Goal: Information Seeking & Learning: Learn about a topic

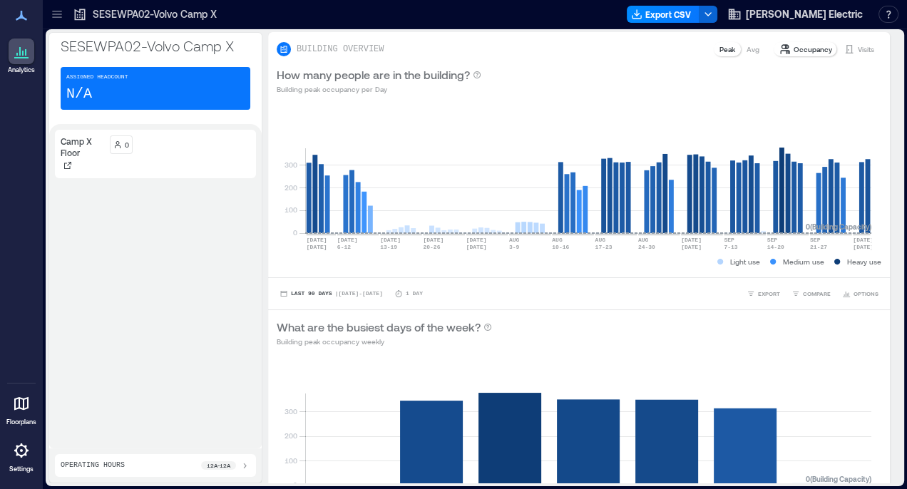
click at [56, 14] on icon at bounding box center [57, 14] width 14 height 14
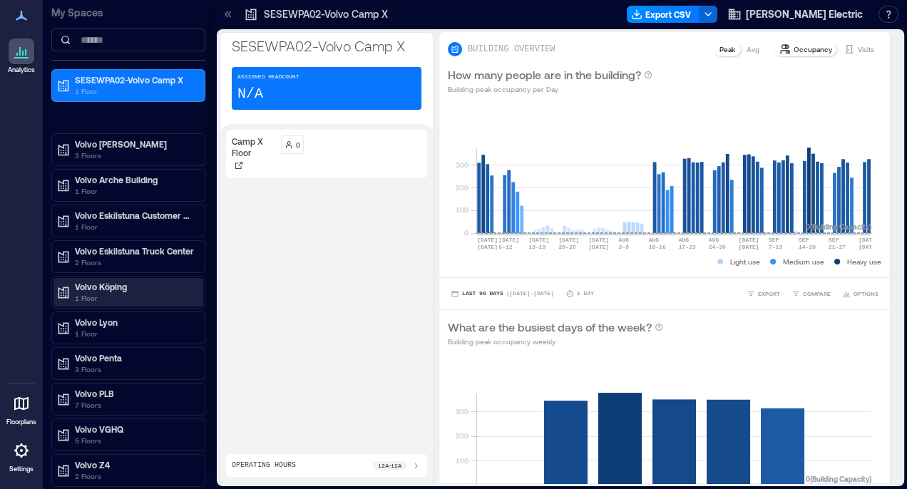
scroll to position [27, 0]
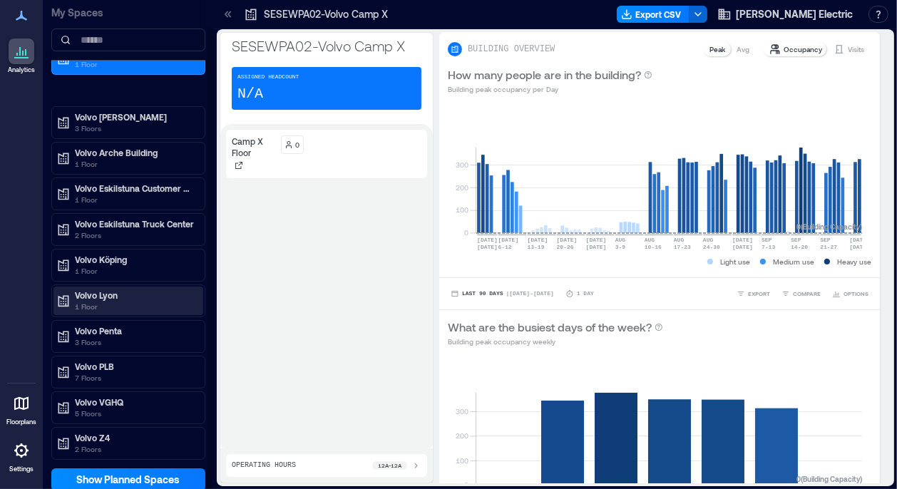
click at [104, 292] on p "Volvo Lyon" at bounding box center [135, 294] width 120 height 11
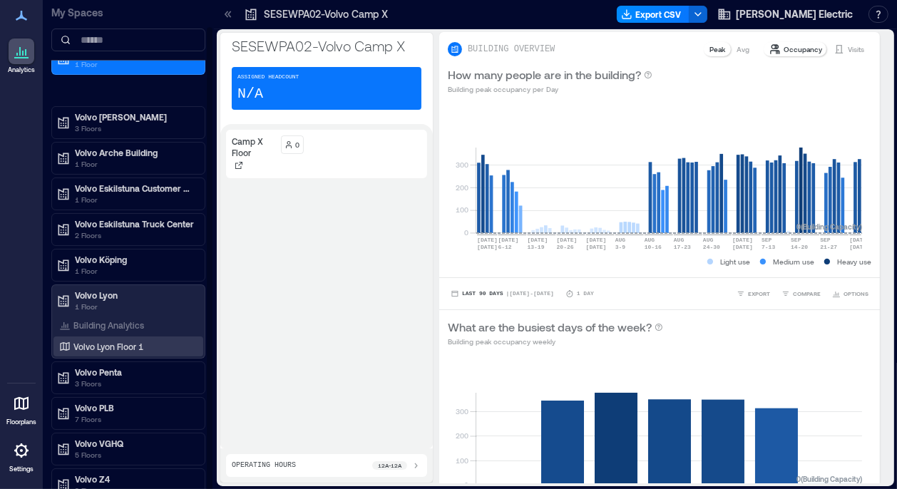
click at [122, 344] on p "Volvo Lyon Floor 1" at bounding box center [108, 346] width 70 height 11
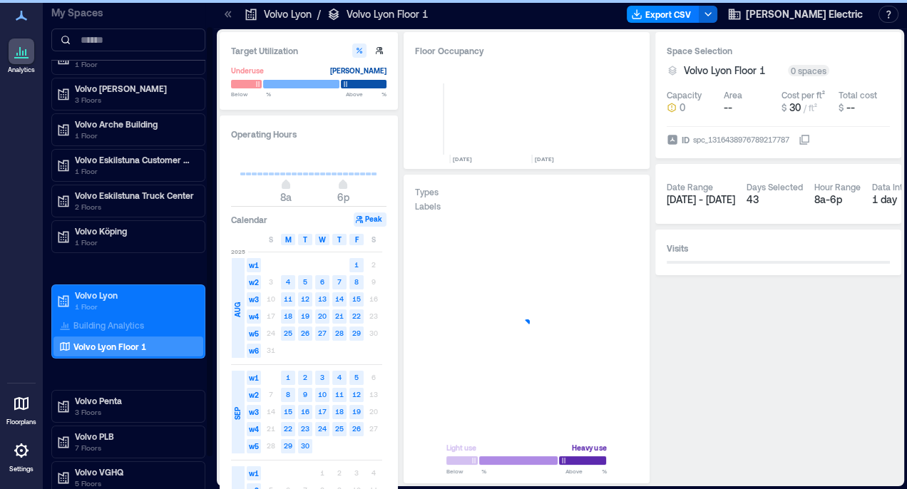
scroll to position [0, 1398]
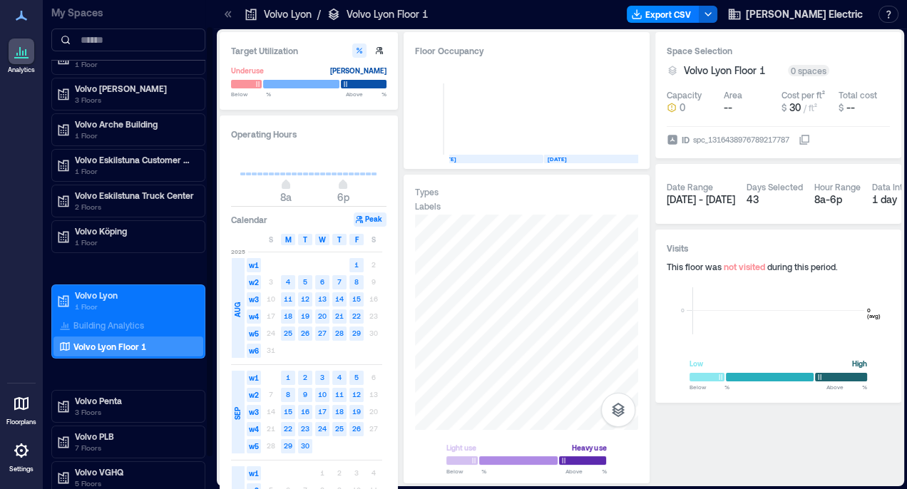
click at [158, 342] on div "Volvo Lyon Floor 1" at bounding box center [125, 346] width 138 height 14
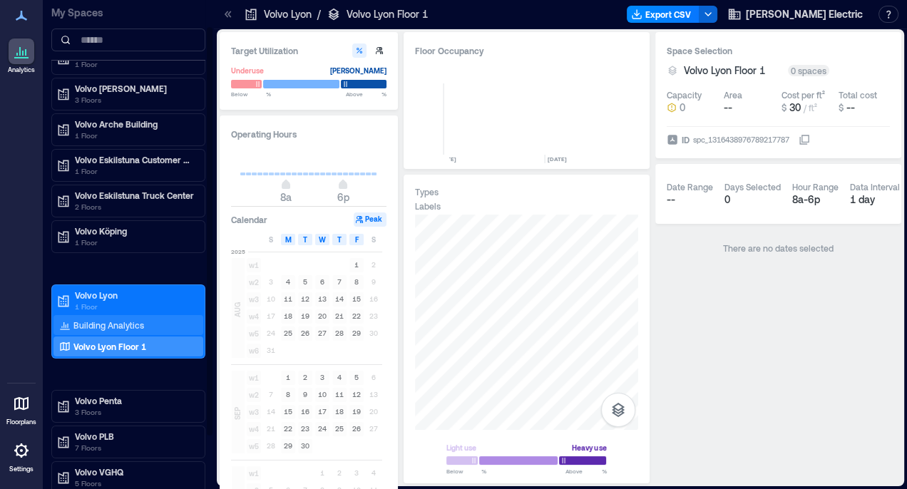
click at [120, 324] on p "Building Analytics" at bounding box center [108, 324] width 71 height 11
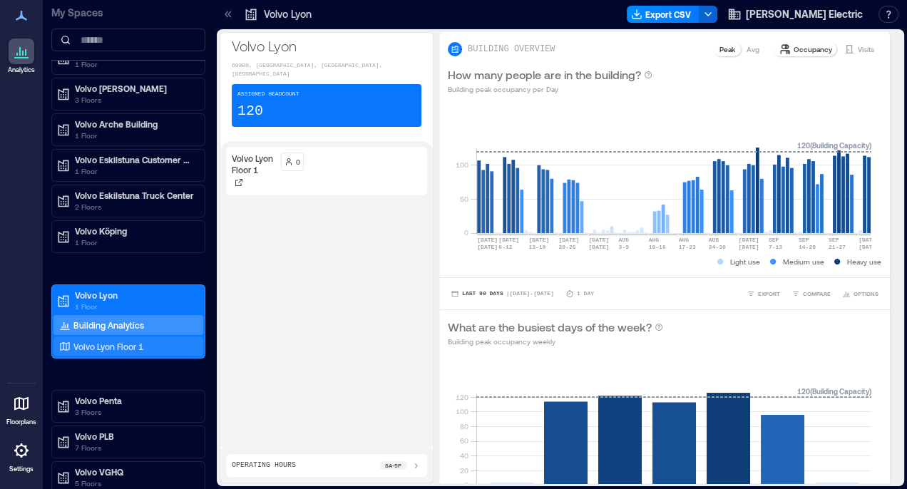
click at [123, 345] on p "Volvo Lyon Floor 1" at bounding box center [108, 346] width 70 height 11
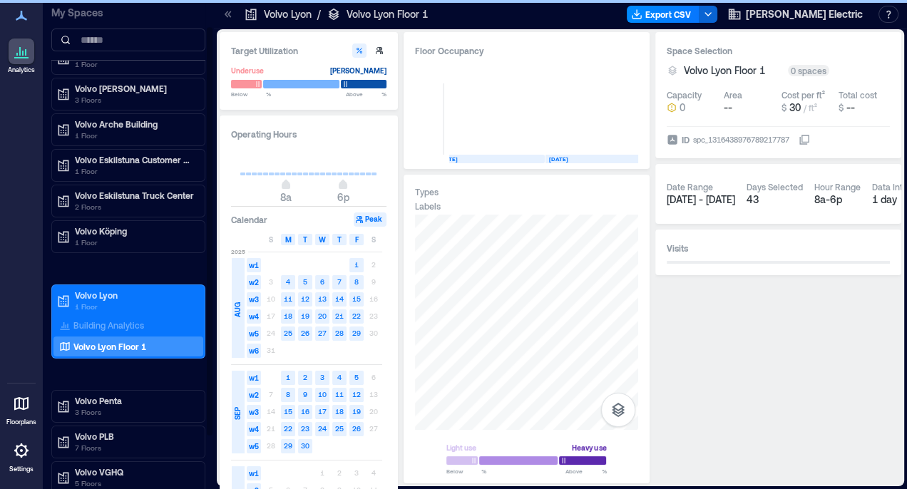
scroll to position [0, 1398]
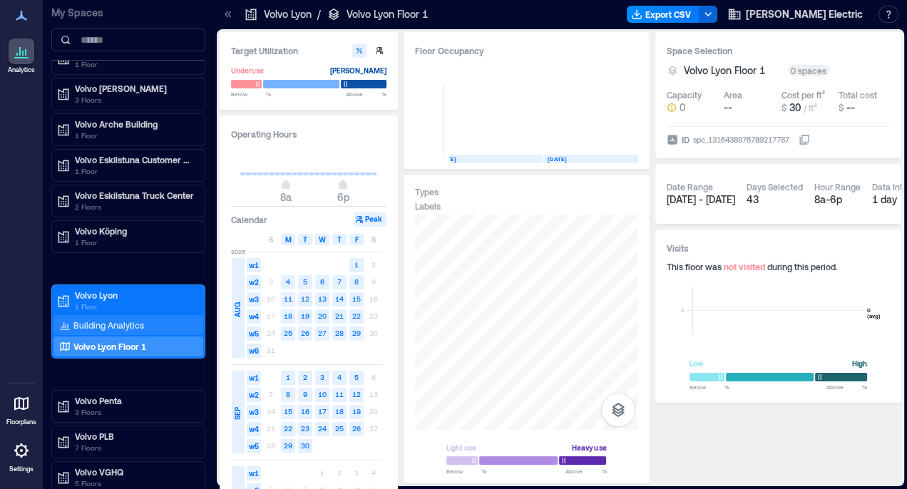
click at [120, 320] on p "Building Analytics" at bounding box center [108, 324] width 71 height 11
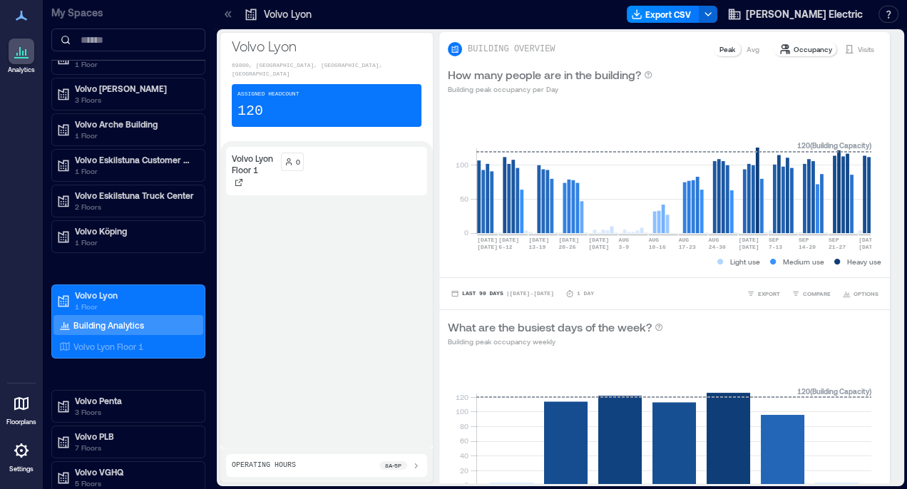
click at [27, 453] on icon at bounding box center [21, 450] width 17 height 17
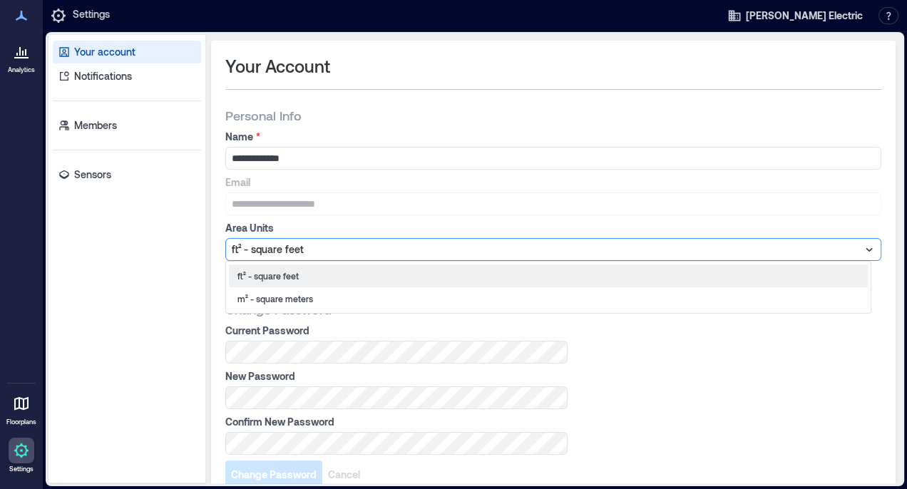
click at [862, 248] on icon at bounding box center [869, 249] width 14 height 14
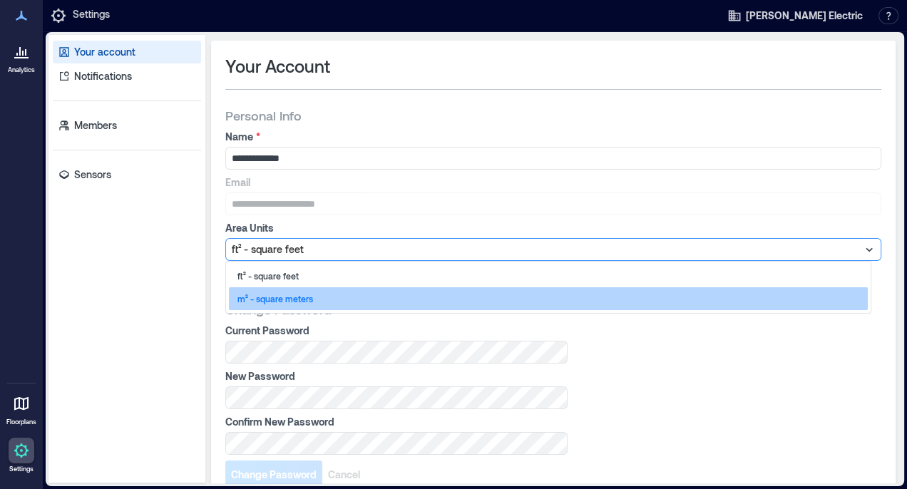
click at [327, 294] on div "m² - square meters" at bounding box center [548, 298] width 639 height 23
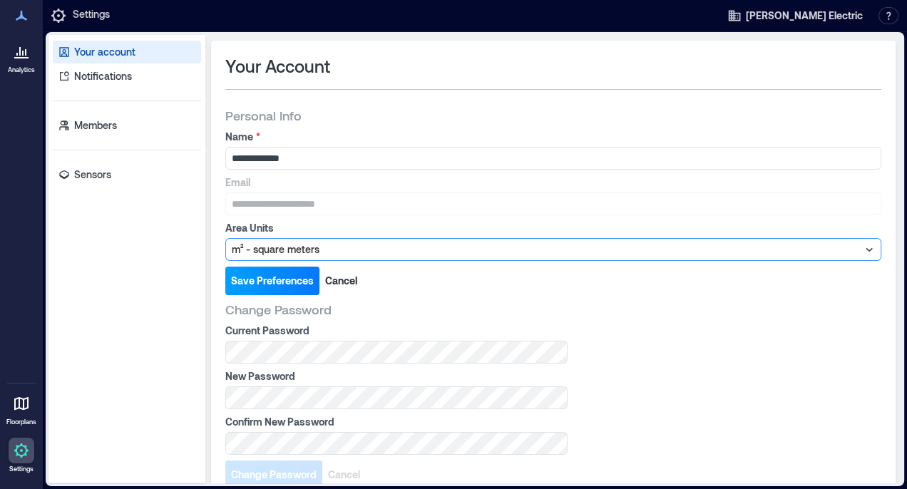
click at [258, 279] on span "Save Preferences" at bounding box center [272, 281] width 83 height 14
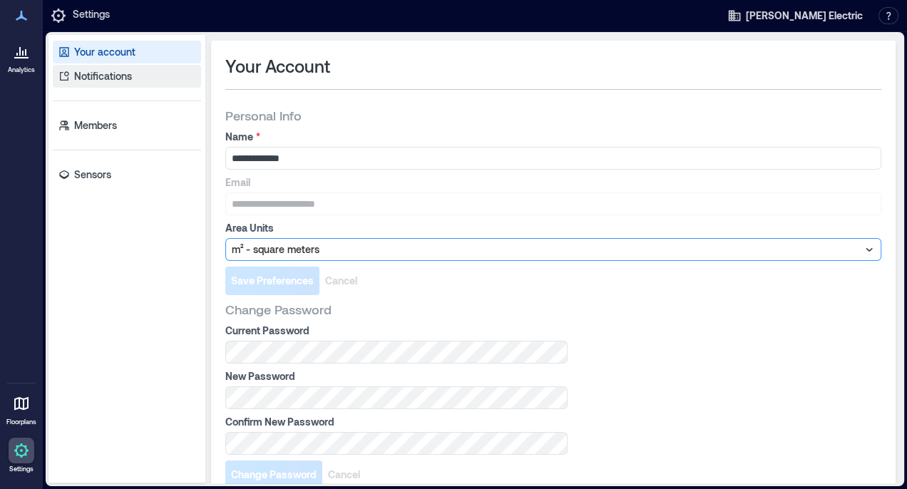
click at [105, 76] on p "Notifications" at bounding box center [103, 76] width 58 height 14
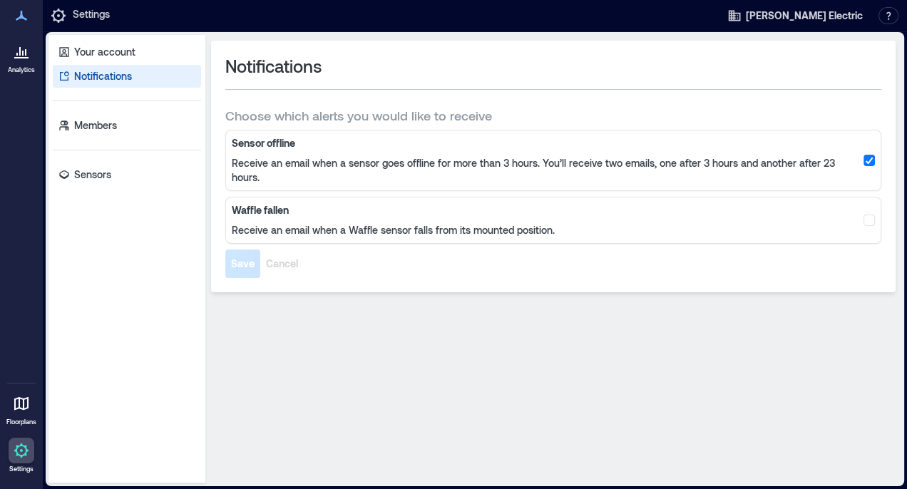
click at [29, 57] on icon at bounding box center [21, 51] width 17 height 17
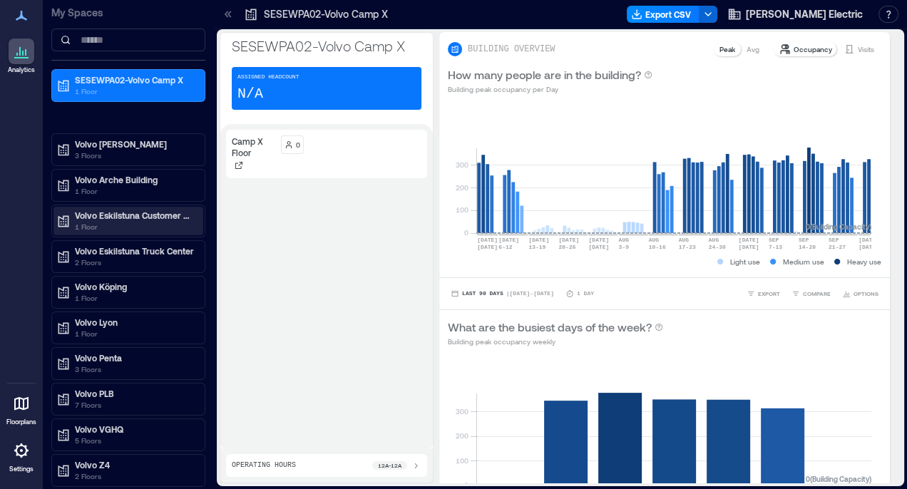
click at [153, 216] on p "Volvo Eskilstuna Customer Center" at bounding box center [135, 215] width 120 height 11
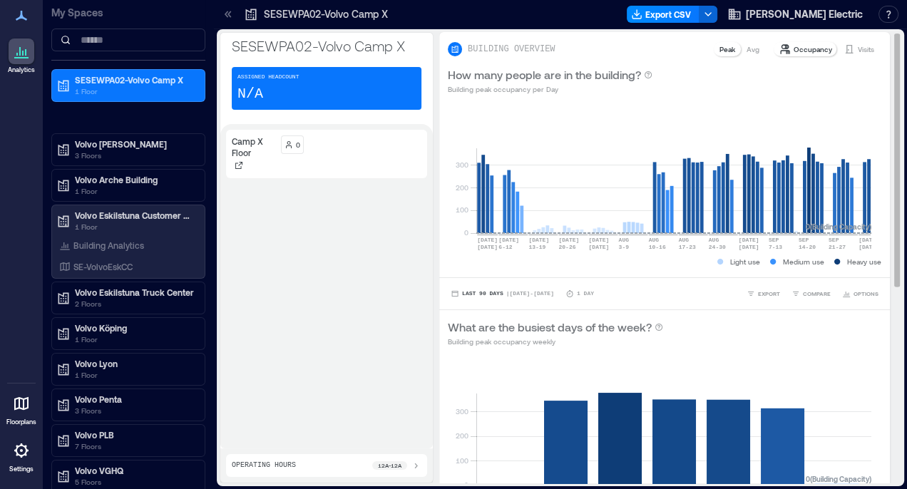
click at [744, 331] on div "What are the busiest days of the week? Building peak occupancy weekly" at bounding box center [664, 333] width 433 height 29
click at [543, 231] on rect at bounding box center [673, 172] width 395 height 121
click at [564, 227] on rect at bounding box center [673, 172] width 395 height 121
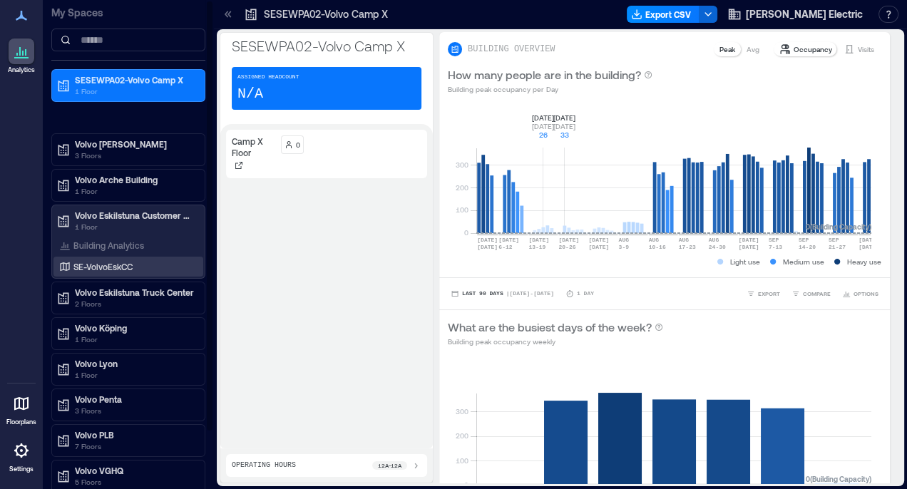
click at [102, 257] on div "SE-VolvoEskCC" at bounding box center [128, 267] width 150 height 20
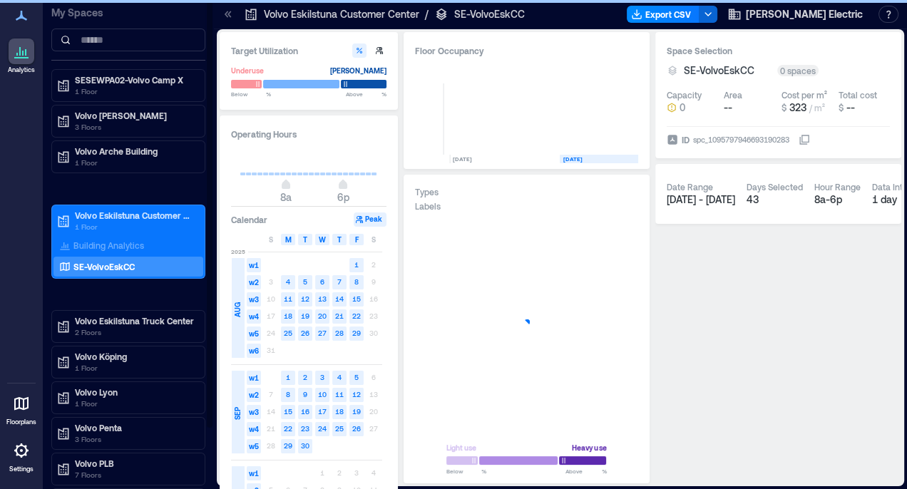
scroll to position [0, 126]
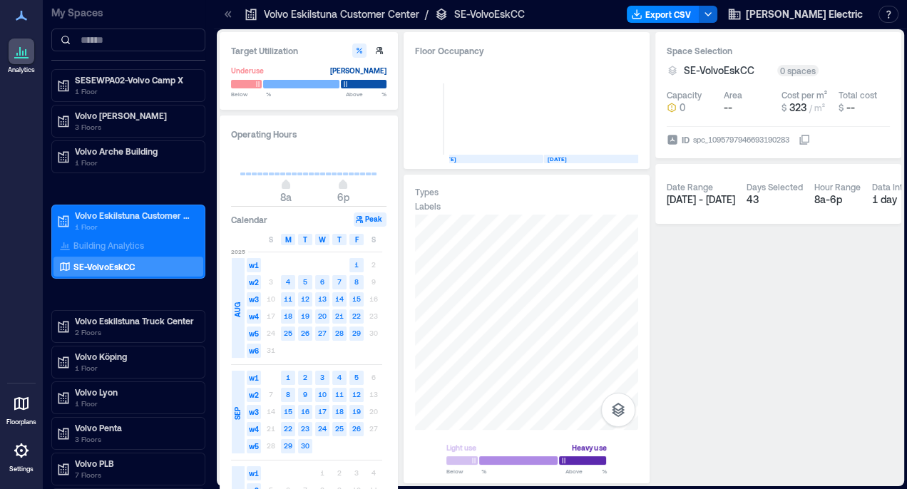
click at [19, 55] on icon at bounding box center [19, 51] width 1 height 9
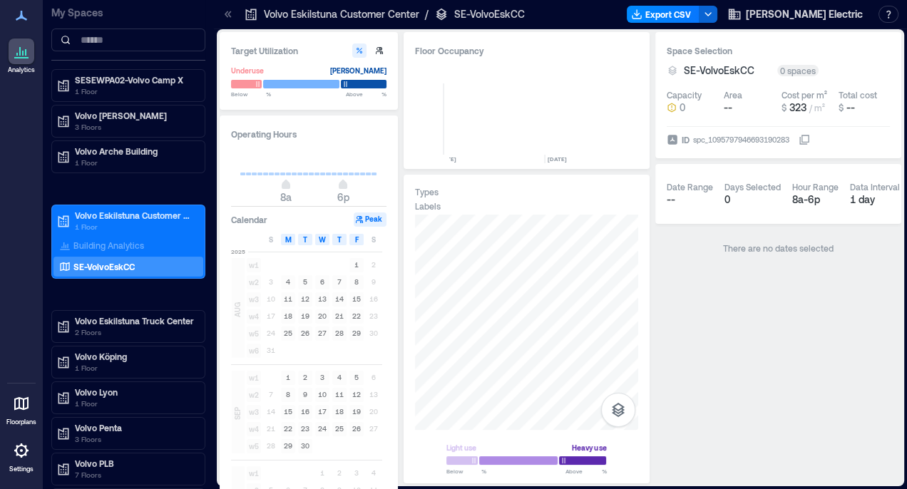
click at [445, 48] on div "Floor Occupancy" at bounding box center [526, 50] width 223 height 14
click at [281, 53] on h3 "Target Utilization" at bounding box center [308, 50] width 155 height 14
click at [14, 43] on icon at bounding box center [21, 51] width 17 height 17
click at [21, 11] on icon at bounding box center [21, 16] width 11 height 10
click at [16, 455] on icon at bounding box center [21, 450] width 14 height 14
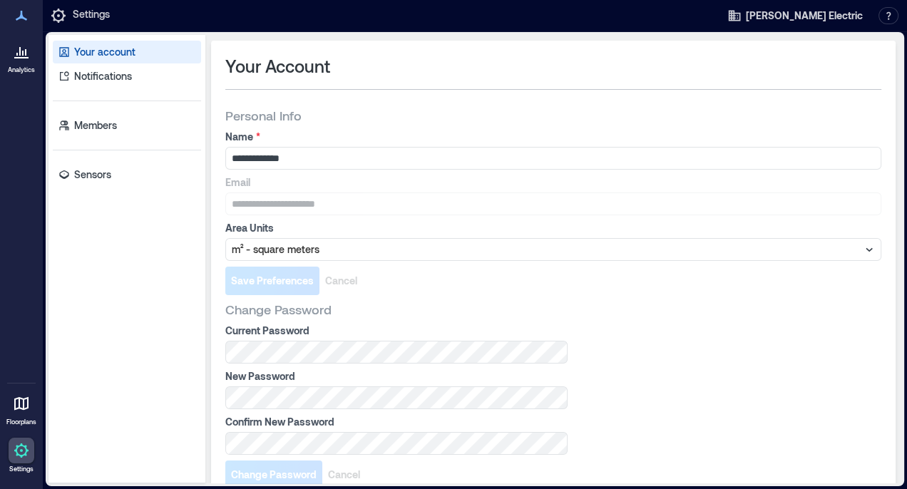
click at [43, 150] on div "**********" at bounding box center [475, 260] width 864 height 457
click at [30, 410] on div at bounding box center [22, 404] width 26 height 26
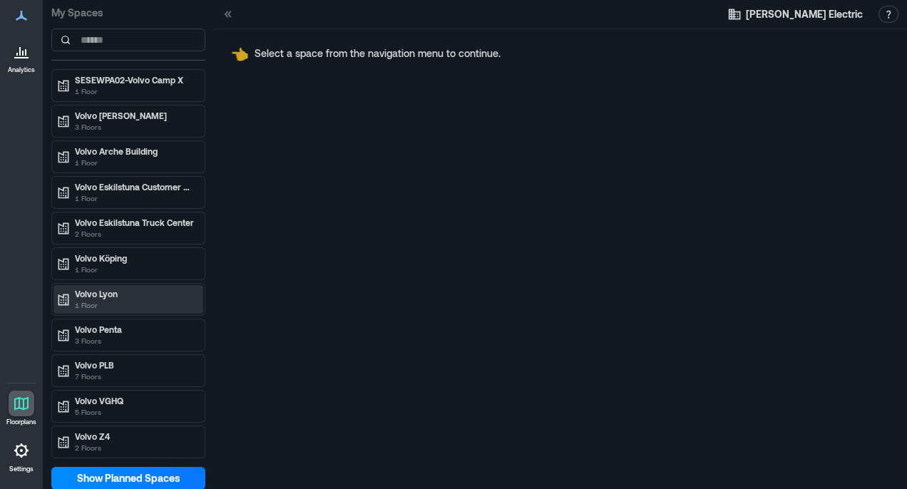
click at [115, 288] on p "Volvo Lyon" at bounding box center [135, 293] width 120 height 11
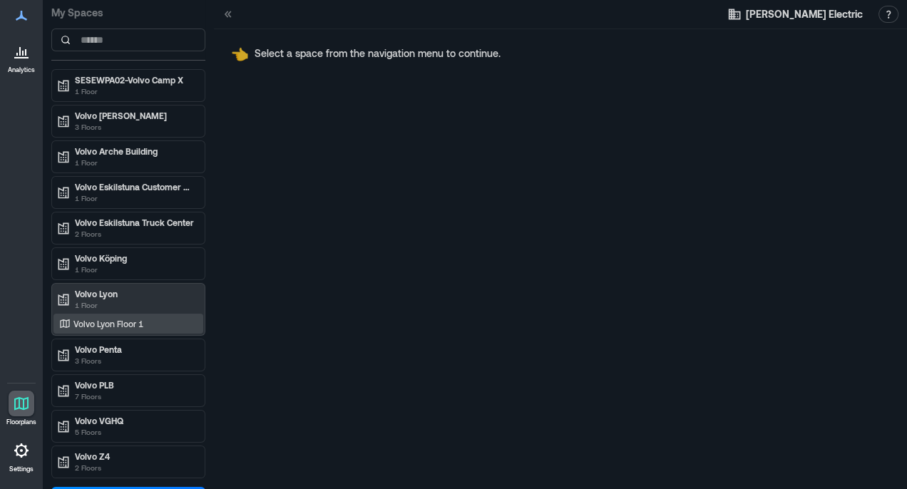
click at [103, 321] on p "Volvo Lyon Floor 1" at bounding box center [108, 323] width 70 height 11
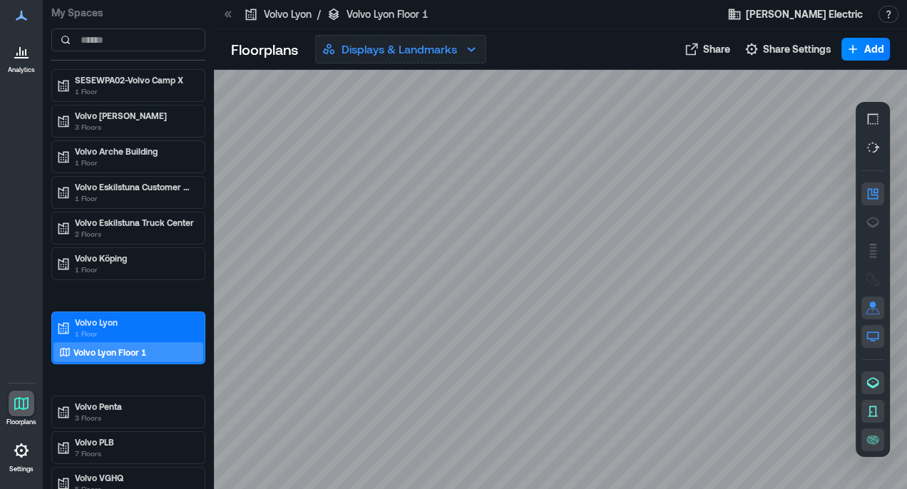
click at [383, 50] on p "Displays & Landmarks" at bounding box center [398, 49] width 115 height 17
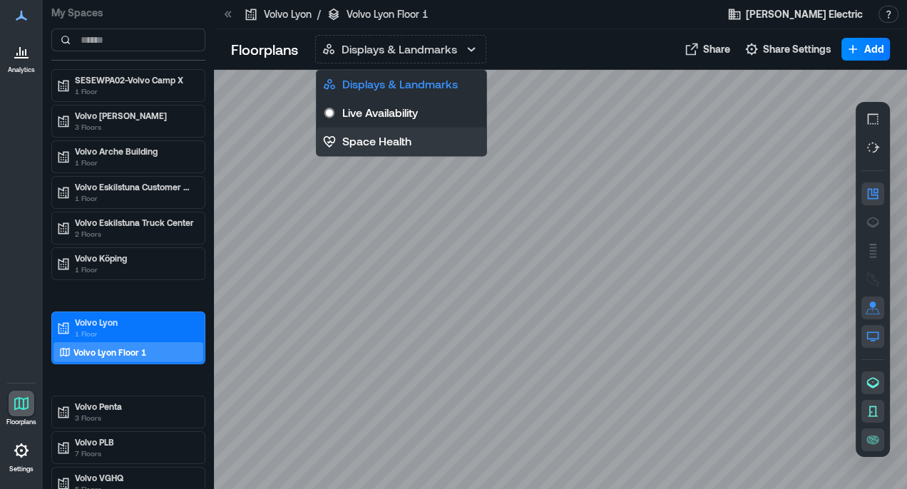
click at [392, 147] on p "Space Health" at bounding box center [376, 141] width 69 height 17
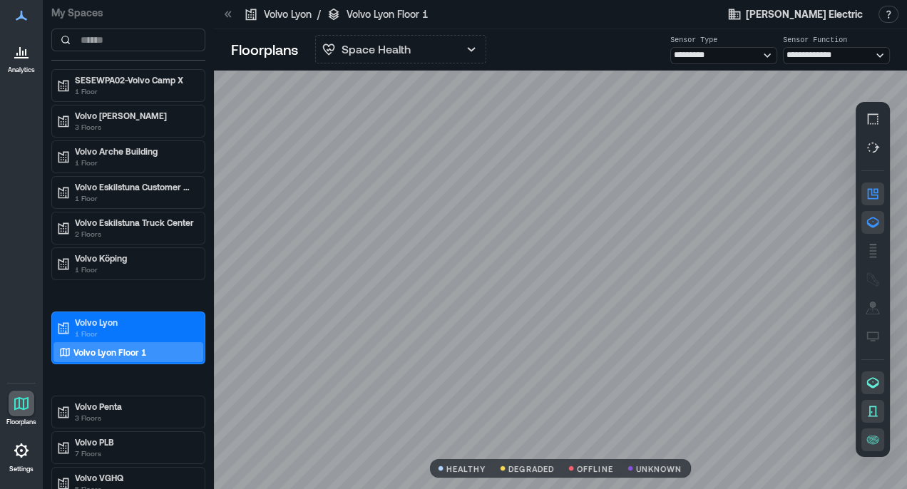
click at [22, 54] on icon at bounding box center [22, 53] width 1 height 5
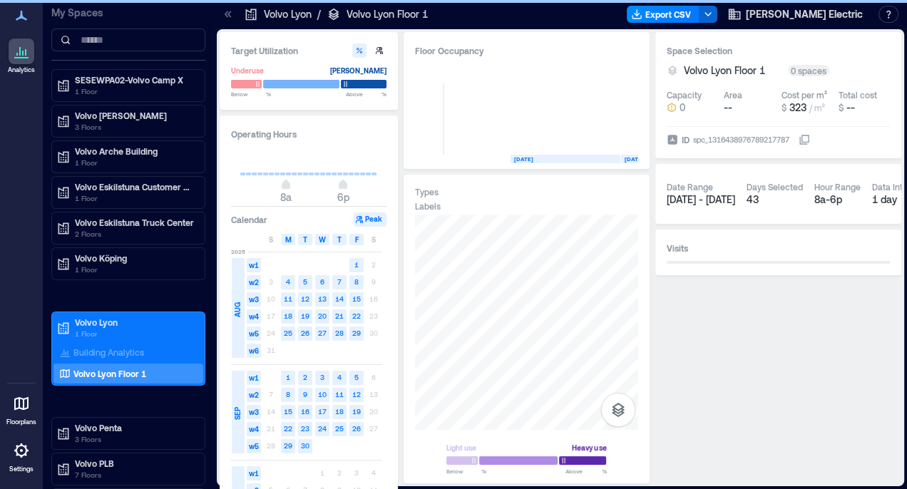
scroll to position [0, 1398]
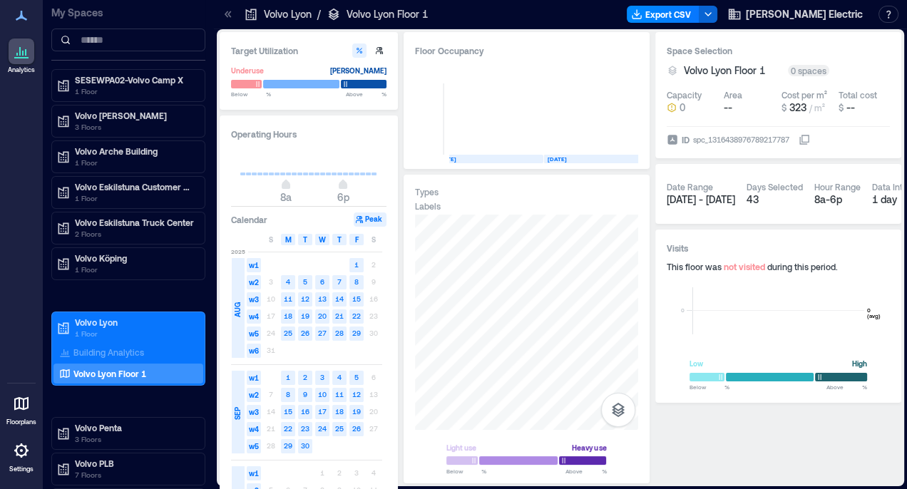
click at [24, 19] on icon at bounding box center [21, 16] width 11 height 10
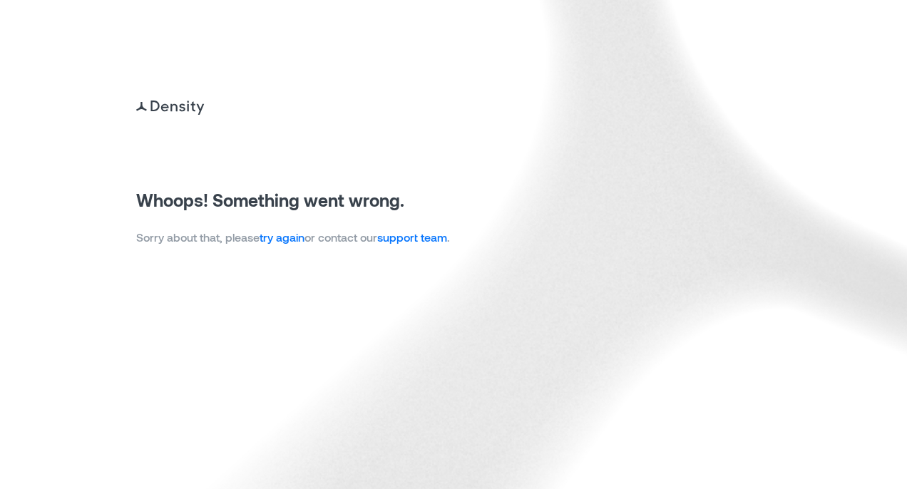
click at [283, 235] on link "try again" at bounding box center [281, 237] width 45 height 14
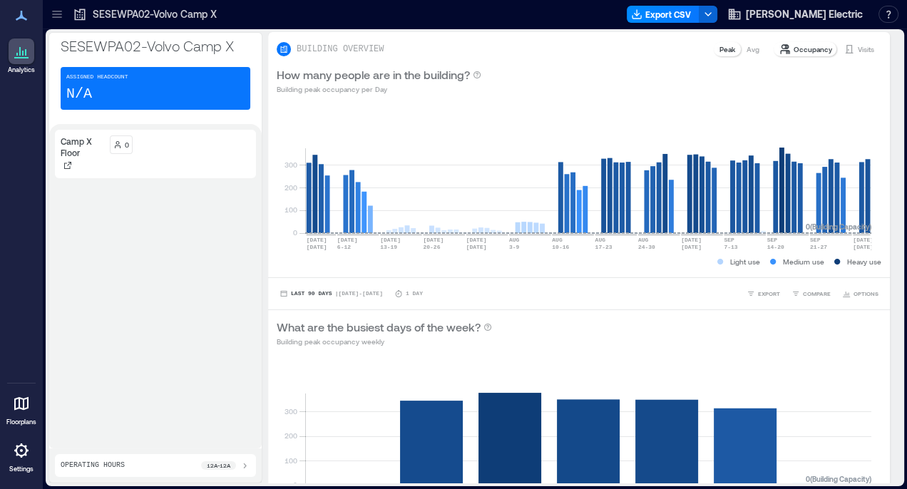
click at [60, 19] on icon at bounding box center [57, 14] width 14 height 14
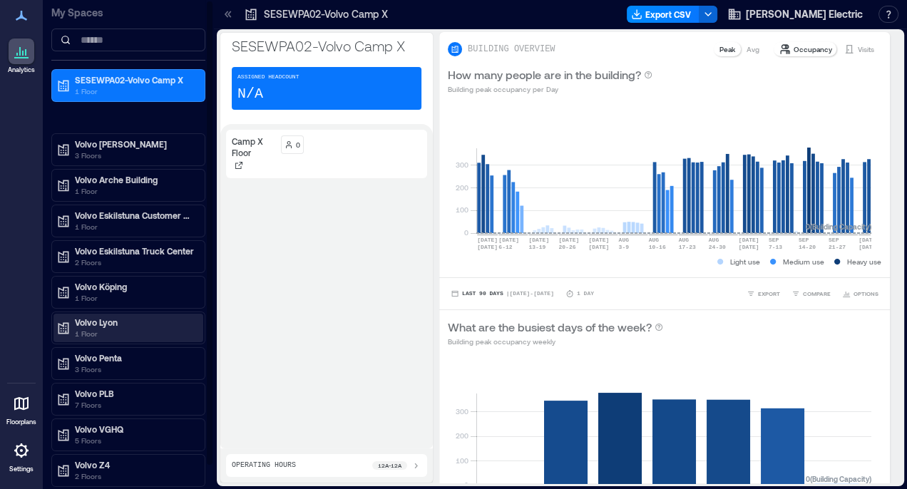
click at [94, 328] on p "1 Floor" at bounding box center [135, 333] width 120 height 11
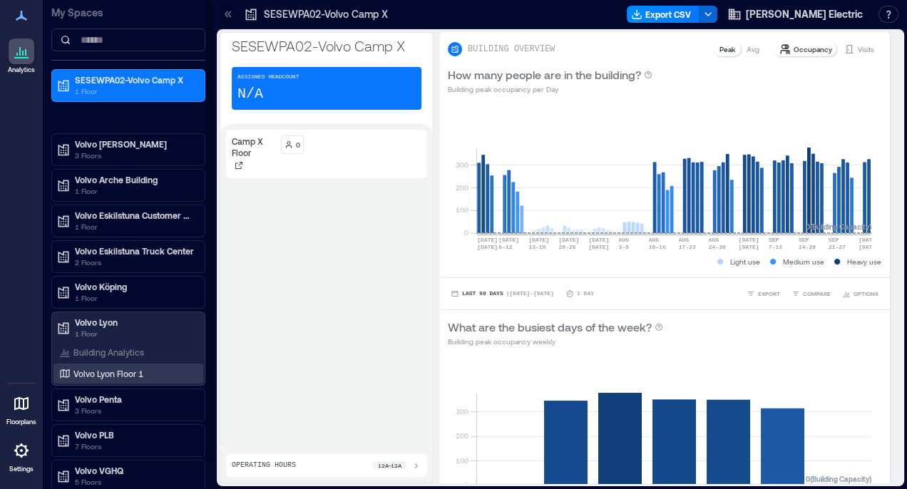
click at [93, 370] on p "Volvo Lyon Floor 1" at bounding box center [108, 373] width 70 height 11
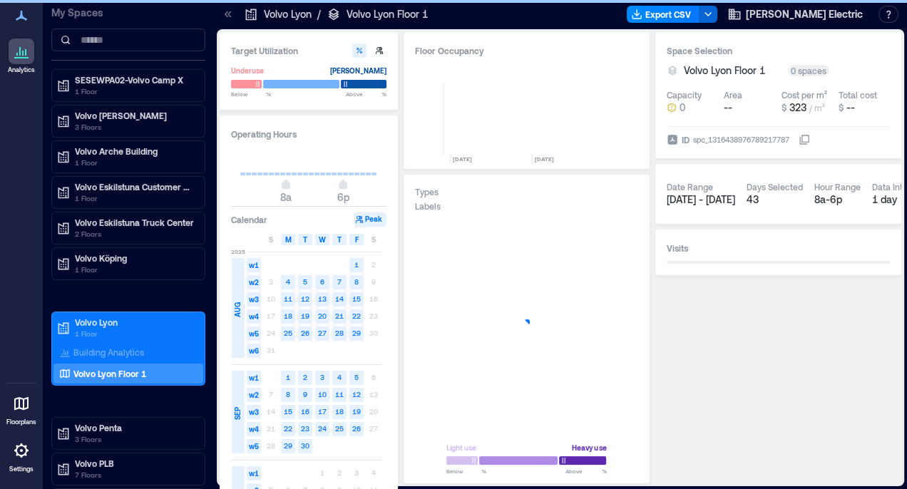
scroll to position [0, 1398]
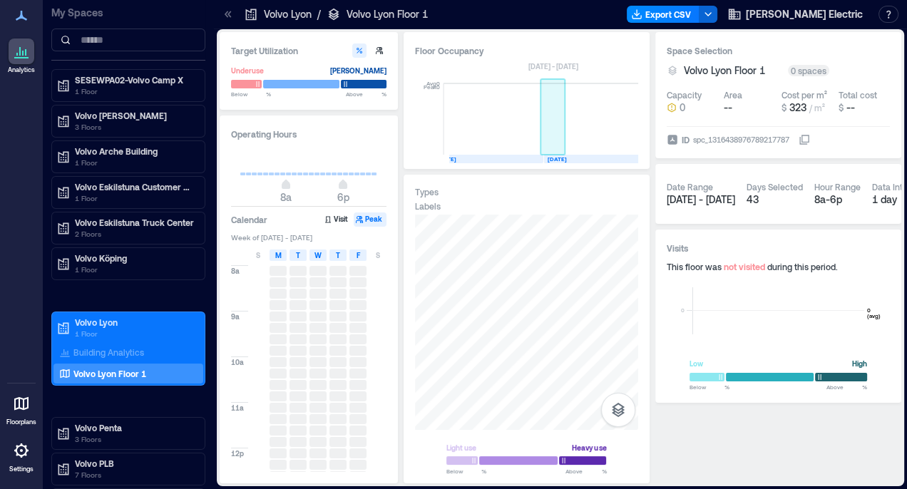
click at [556, 125] on rect at bounding box center [552, 118] width 25 height 71
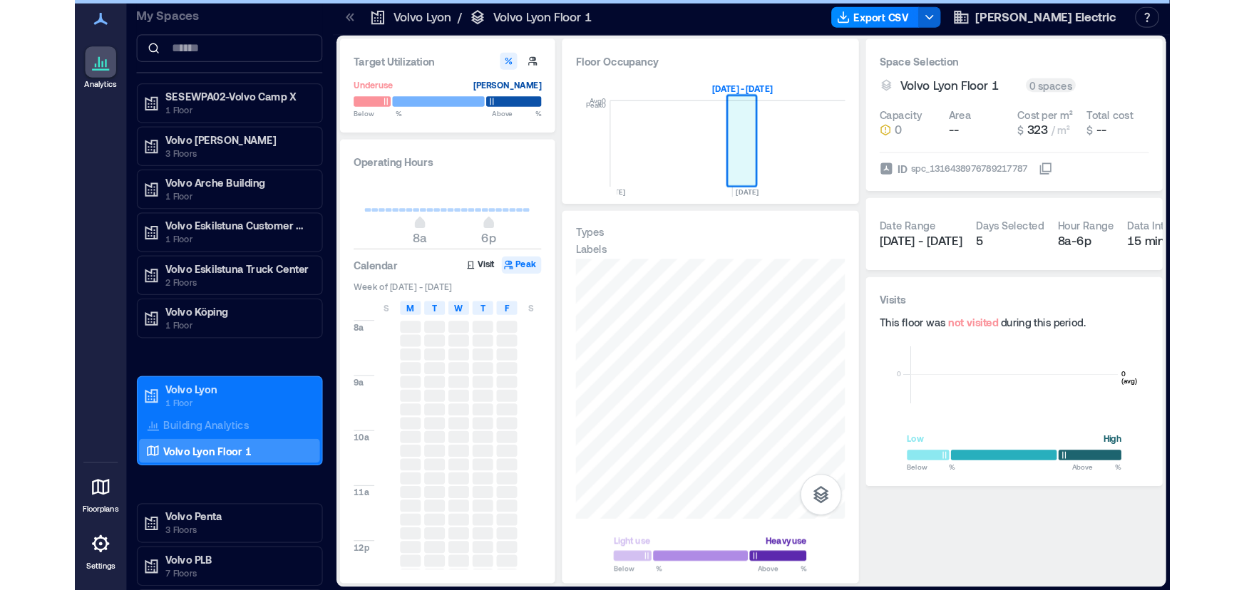
scroll to position [0, 1408]
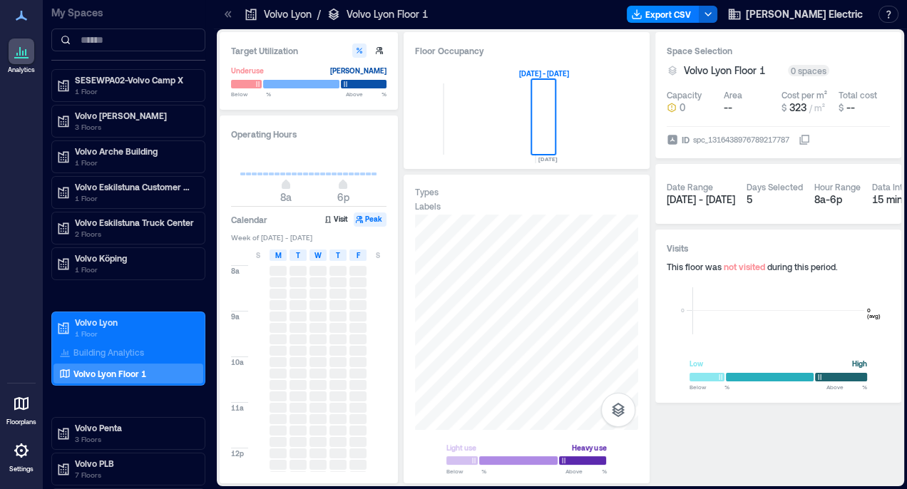
click at [547, 210] on div "Labels" at bounding box center [526, 205] width 223 height 11
click at [783, 14] on span "[PERSON_NAME] Electric" at bounding box center [804, 14] width 117 height 14
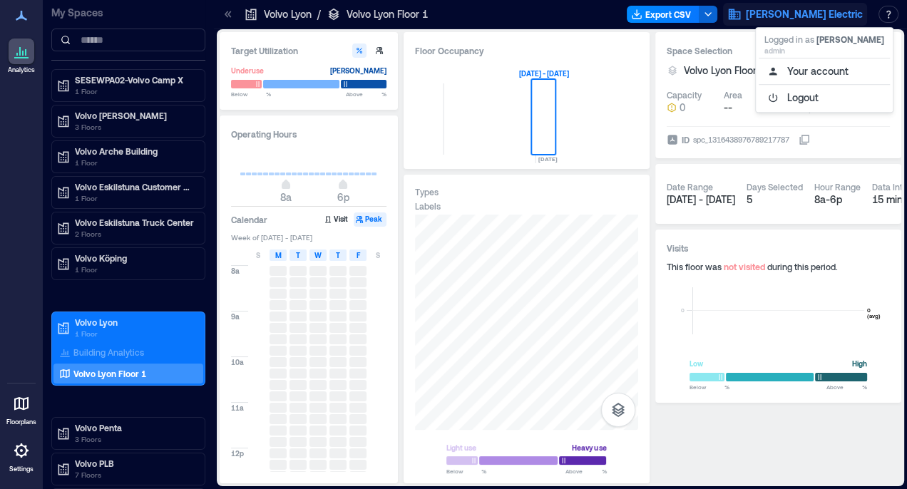
click at [732, 95] on div "Area" at bounding box center [732, 94] width 19 height 11
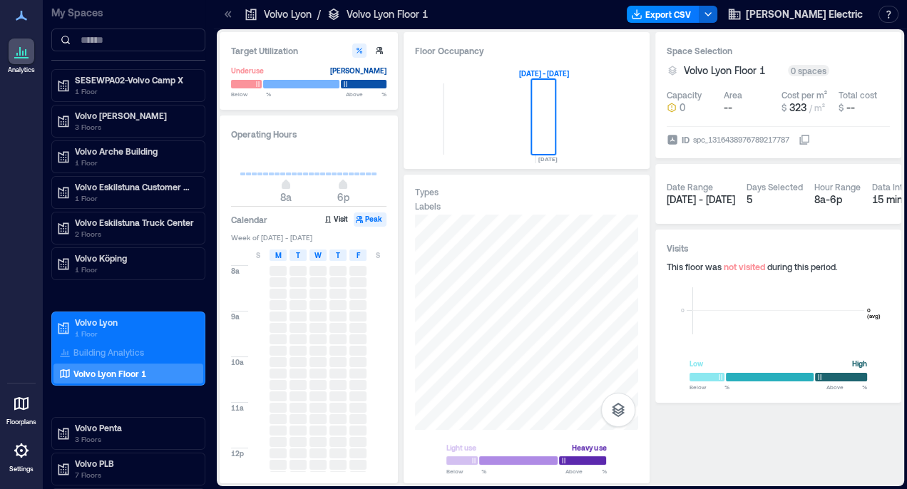
click at [809, 71] on div "0 spaces" at bounding box center [808, 70] width 41 height 11
click at [390, 9] on p "Volvo Lyon Floor 1" at bounding box center [386, 14] width 81 height 14
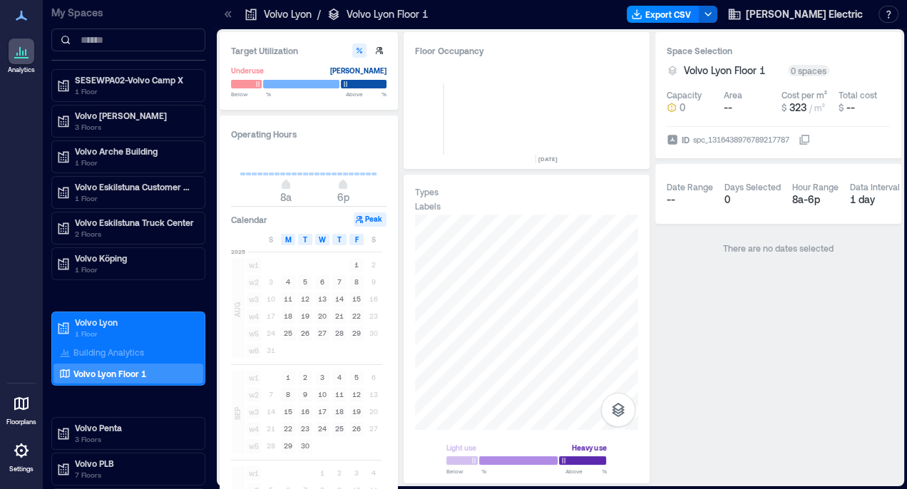
click at [443, 51] on div "Floor Occupancy" at bounding box center [526, 50] width 223 height 14
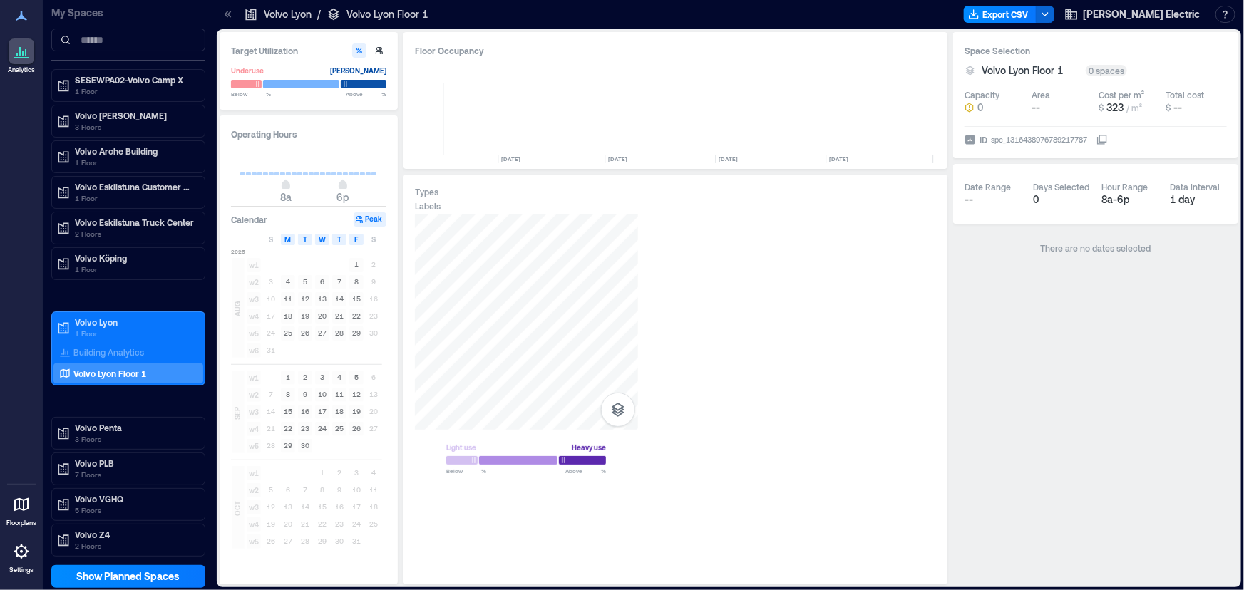
scroll to position [0, 1116]
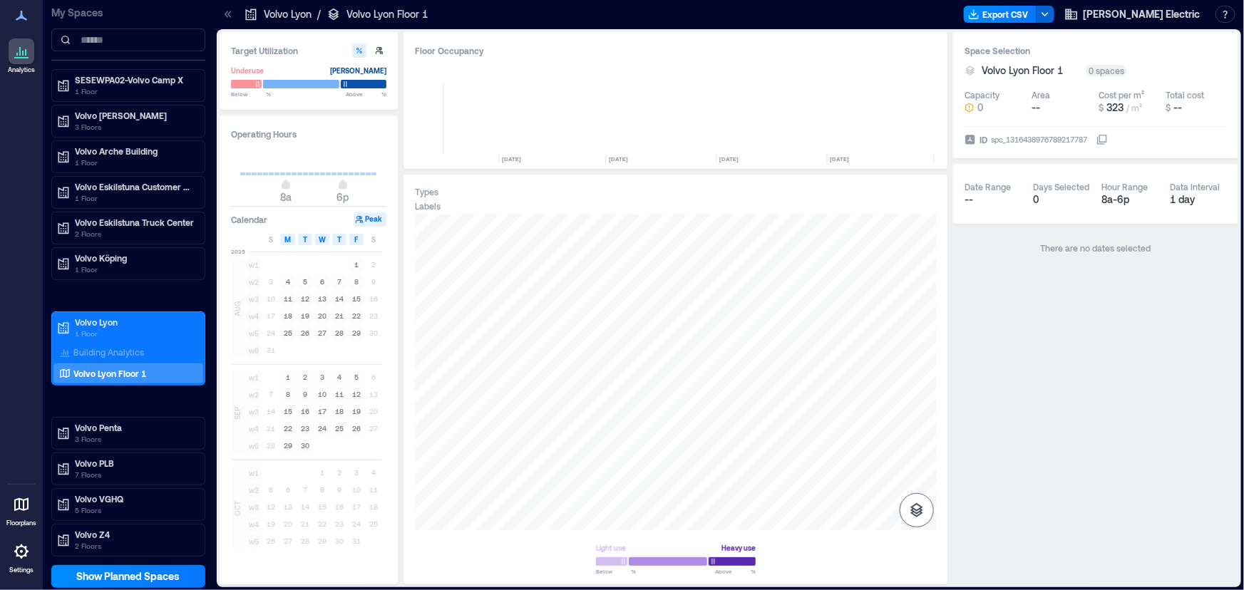
click at [906, 488] on icon "button" at bounding box center [916, 510] width 17 height 17
click at [906, 472] on icon "button" at bounding box center [916, 469] width 13 height 13
click at [128, 86] on p "1 Floor" at bounding box center [135, 91] width 120 height 11
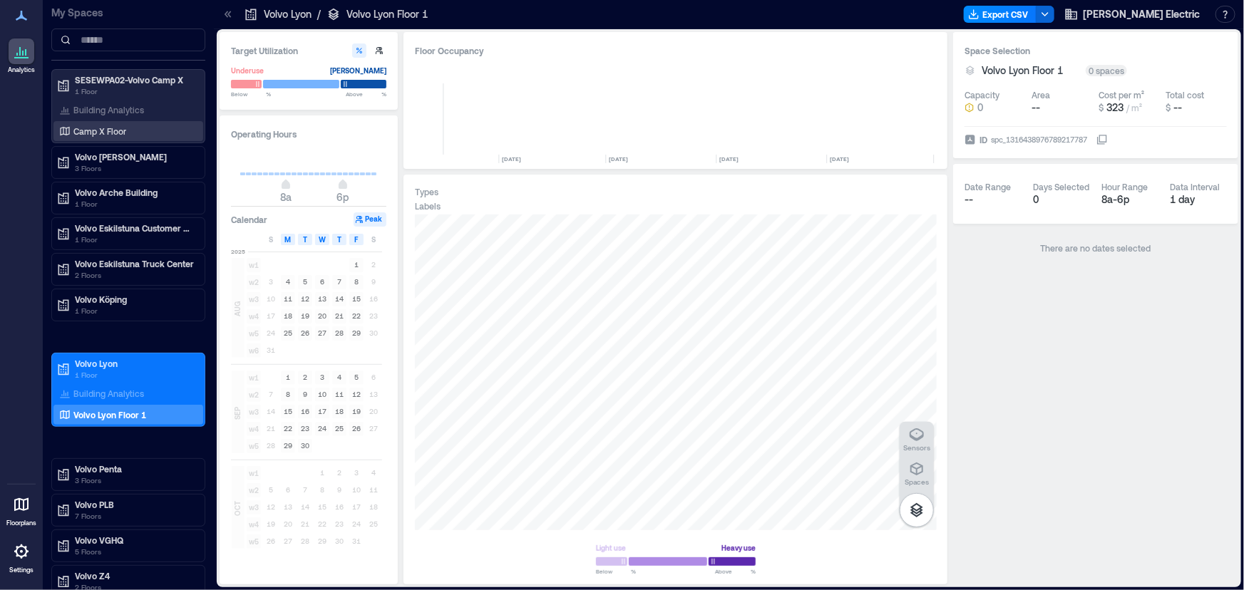
click at [110, 126] on p "Camp X Floor" at bounding box center [99, 130] width 53 height 11
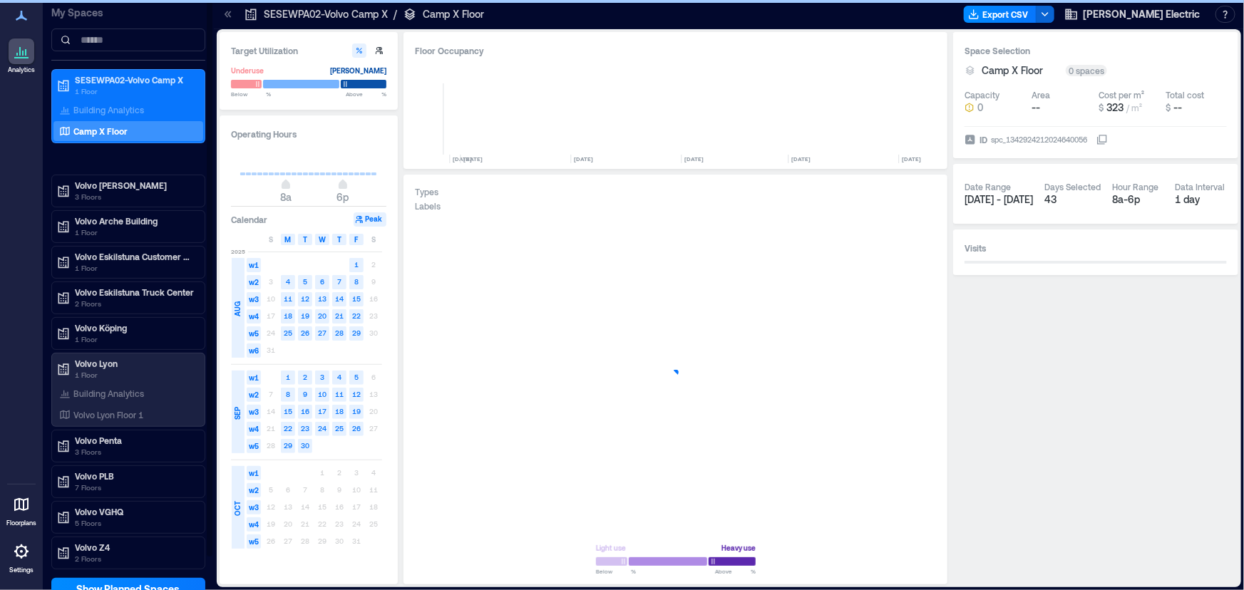
scroll to position [0, 1155]
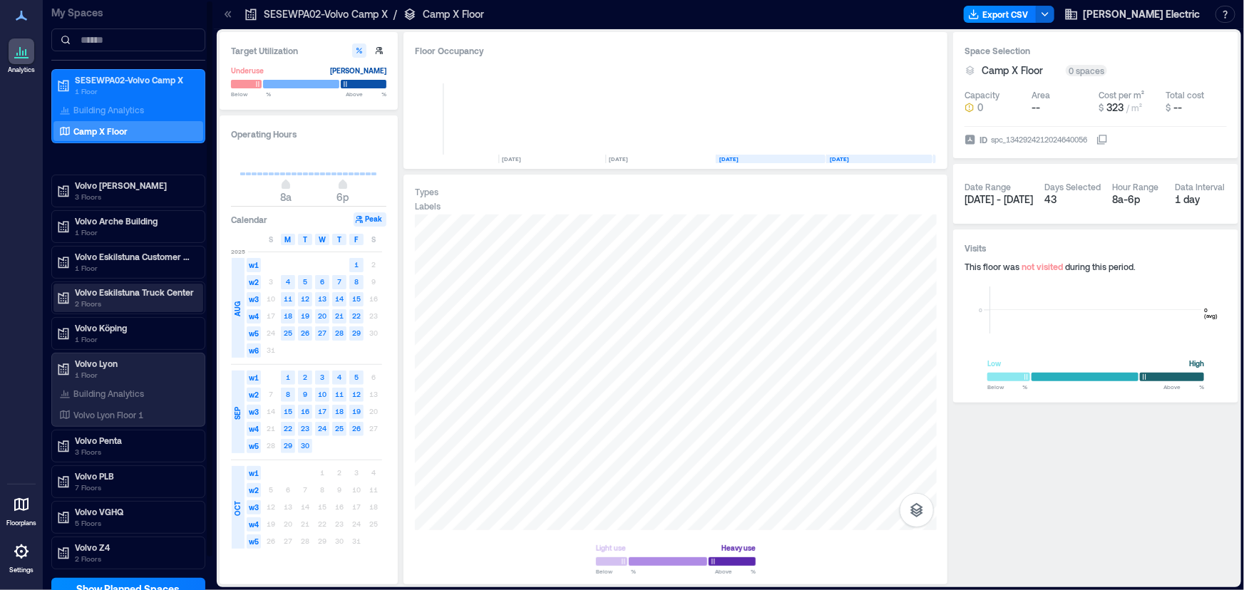
click at [125, 292] on p "Volvo Eskilstuna Truck Center" at bounding box center [135, 292] width 120 height 11
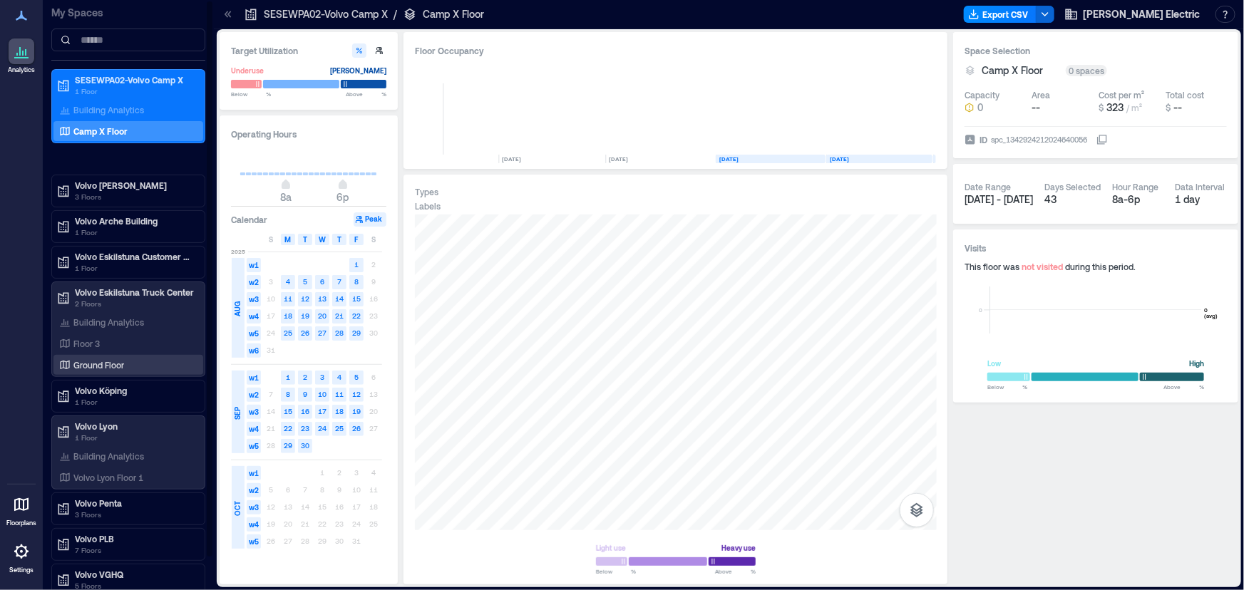
click at [105, 359] on p "Ground Floor" at bounding box center [98, 364] width 51 height 11
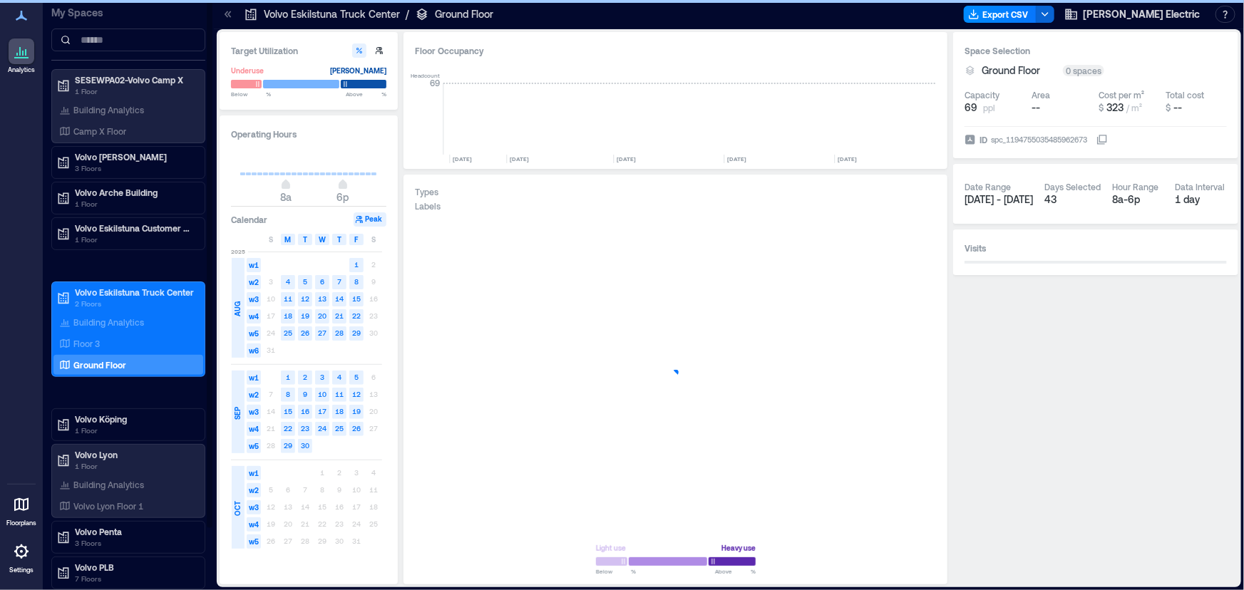
scroll to position [0, 2613]
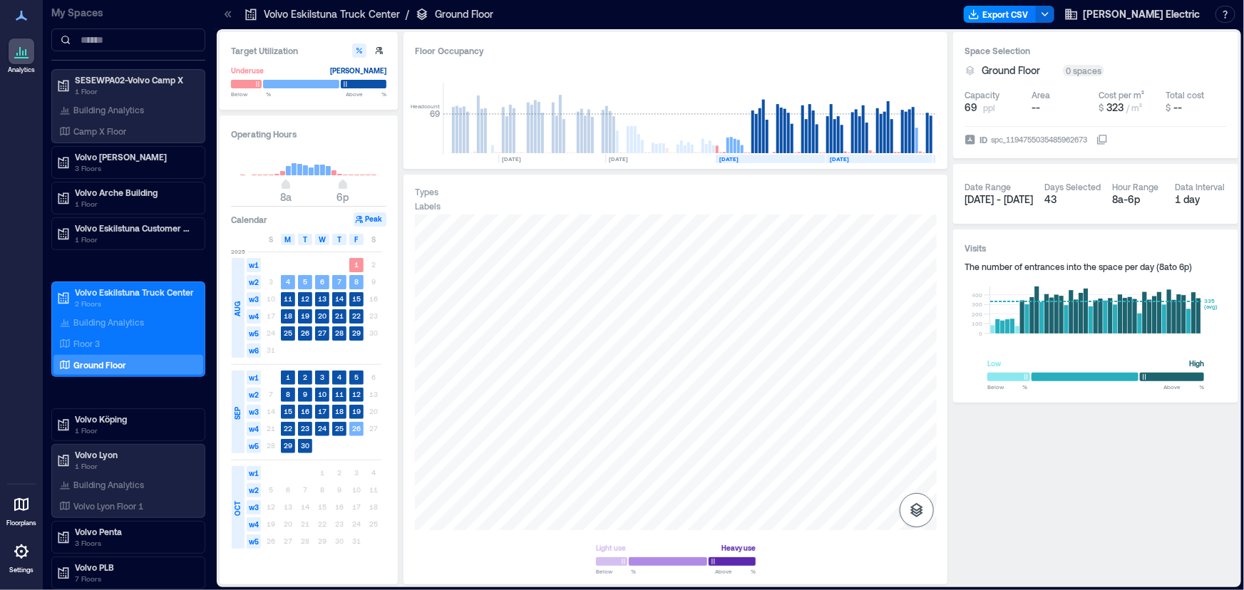
click at [906, 488] on icon "button" at bounding box center [916, 510] width 17 height 17
click at [906, 470] on icon "button" at bounding box center [916, 468] width 17 height 17
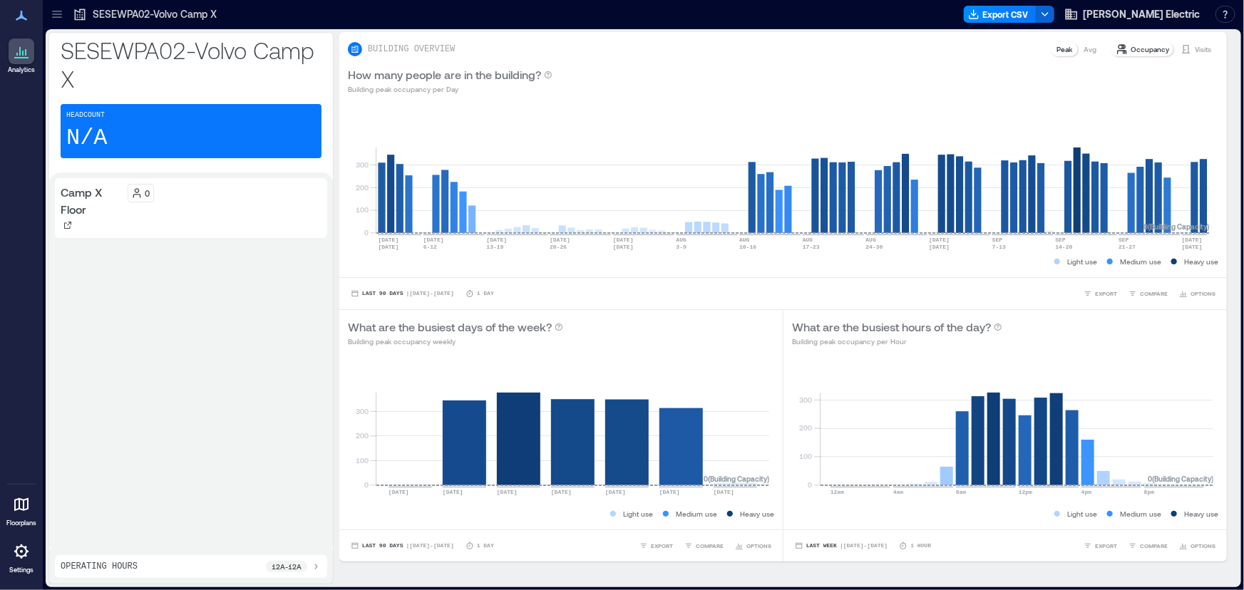
click at [51, 14] on icon at bounding box center [57, 14] width 14 height 14
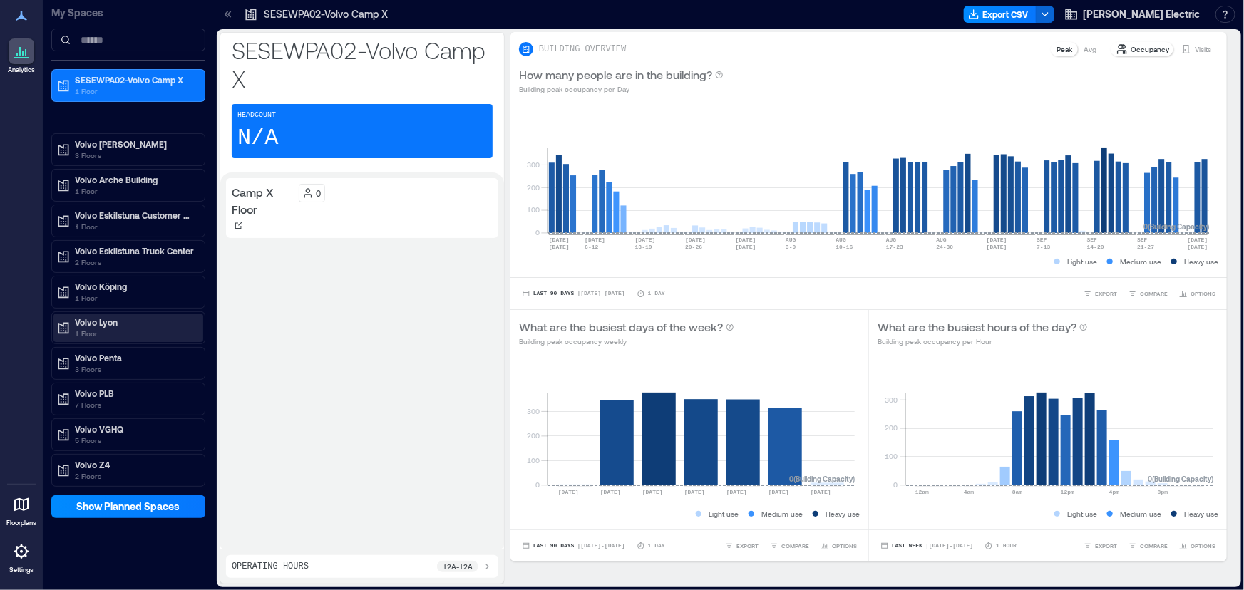
click at [108, 324] on p "Volvo Lyon" at bounding box center [135, 321] width 120 height 11
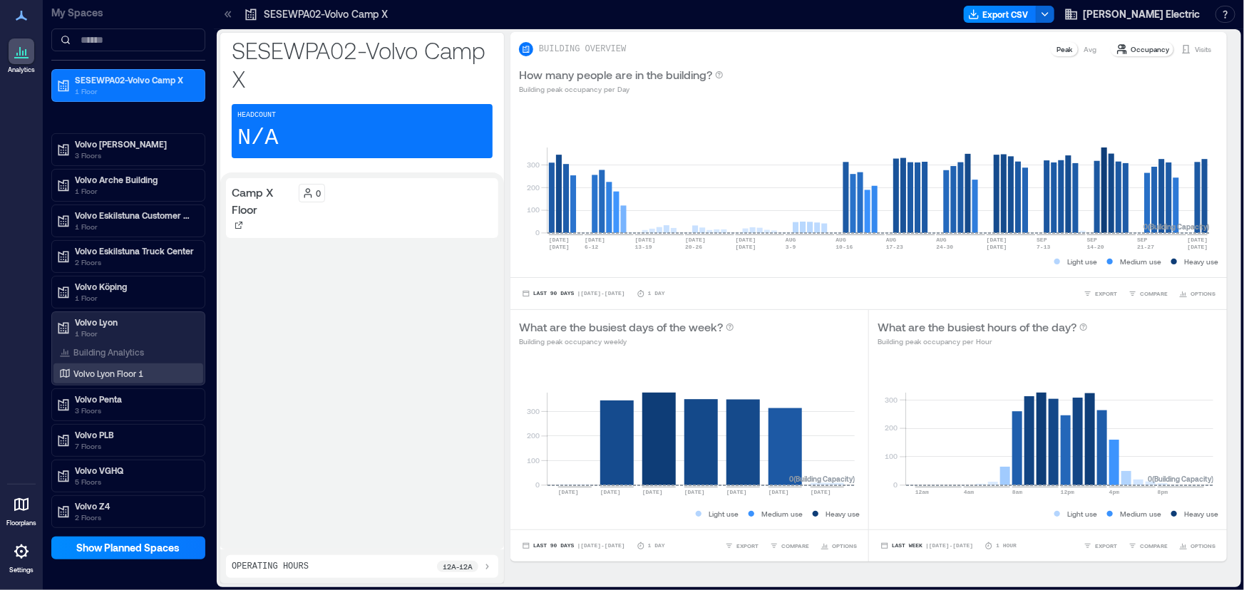
click at [108, 368] on p "Volvo Lyon Floor 1" at bounding box center [108, 373] width 70 height 11
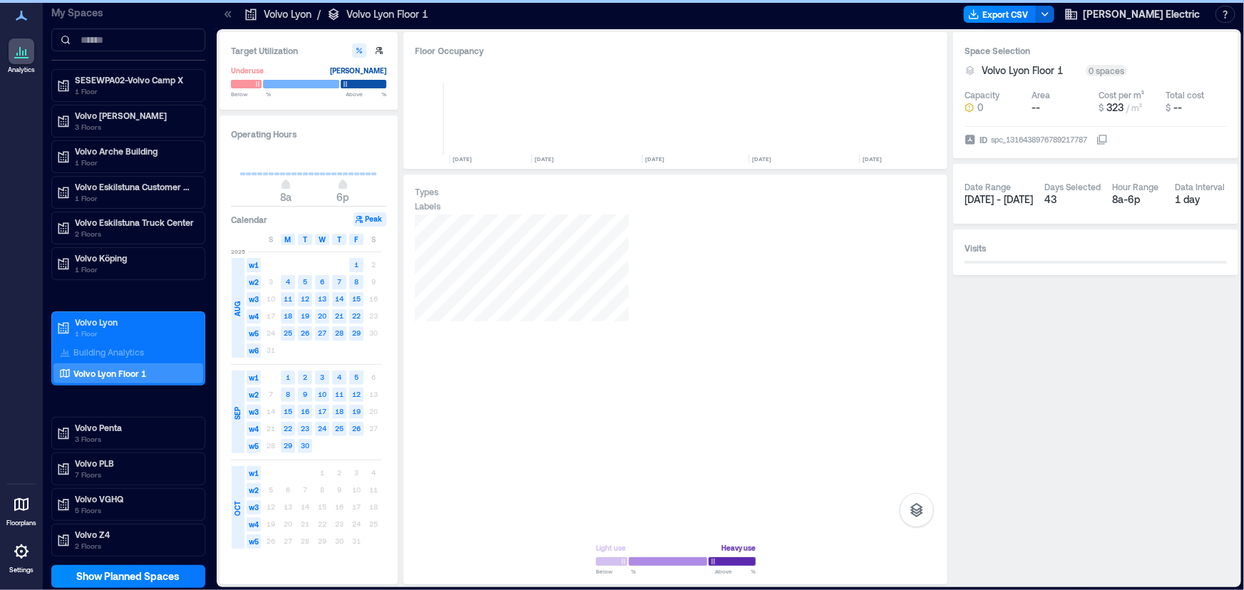
scroll to position [0, 1116]
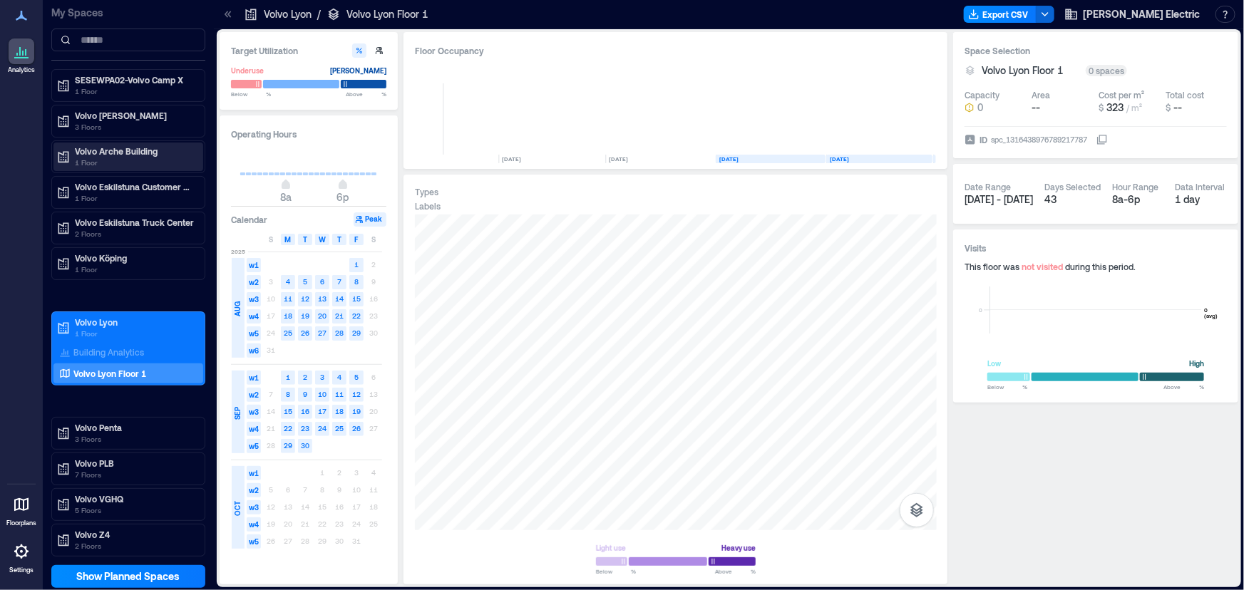
click at [167, 151] on p "Volvo Arche Building" at bounding box center [135, 150] width 120 height 11
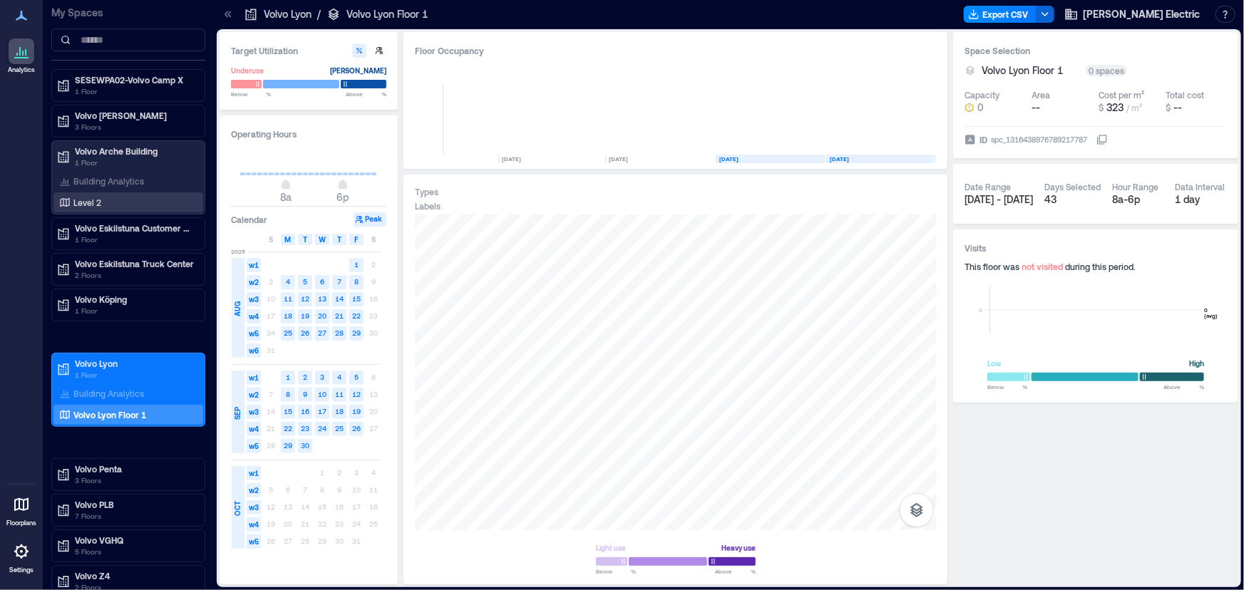
click at [123, 195] on div "Level 2" at bounding box center [125, 202] width 138 height 14
